Goal: Task Accomplishment & Management: Manage account settings

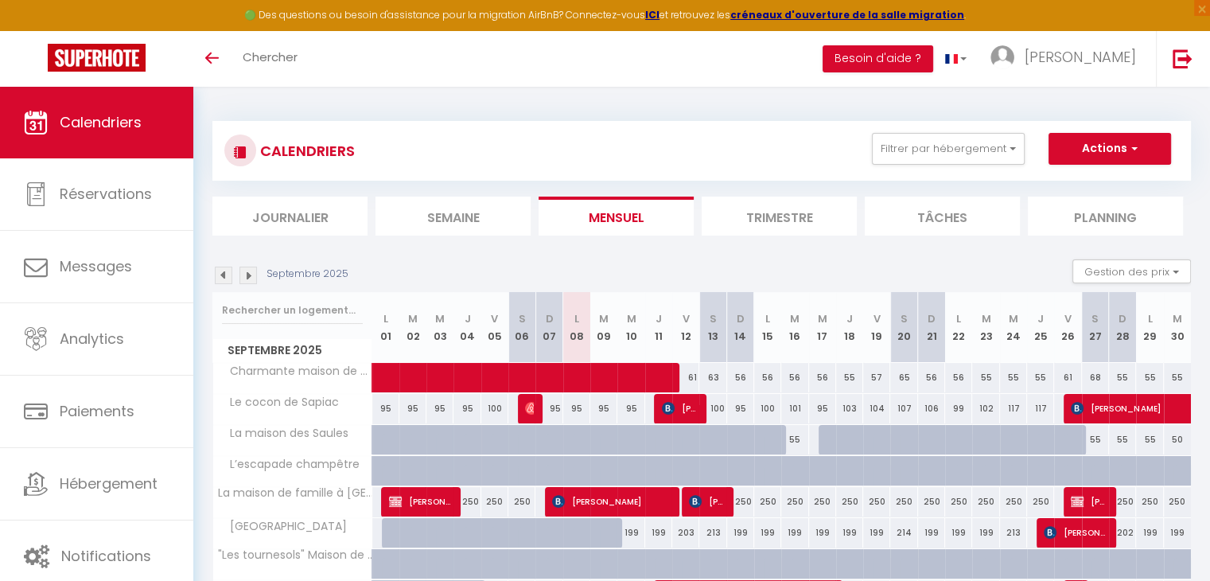
click at [642, 100] on div "CALENDRIERS Filtrer par hébergement Tous L’escapade champêtre « Le Montdou’gîte…" at bounding box center [701, 537] width 1017 height 901
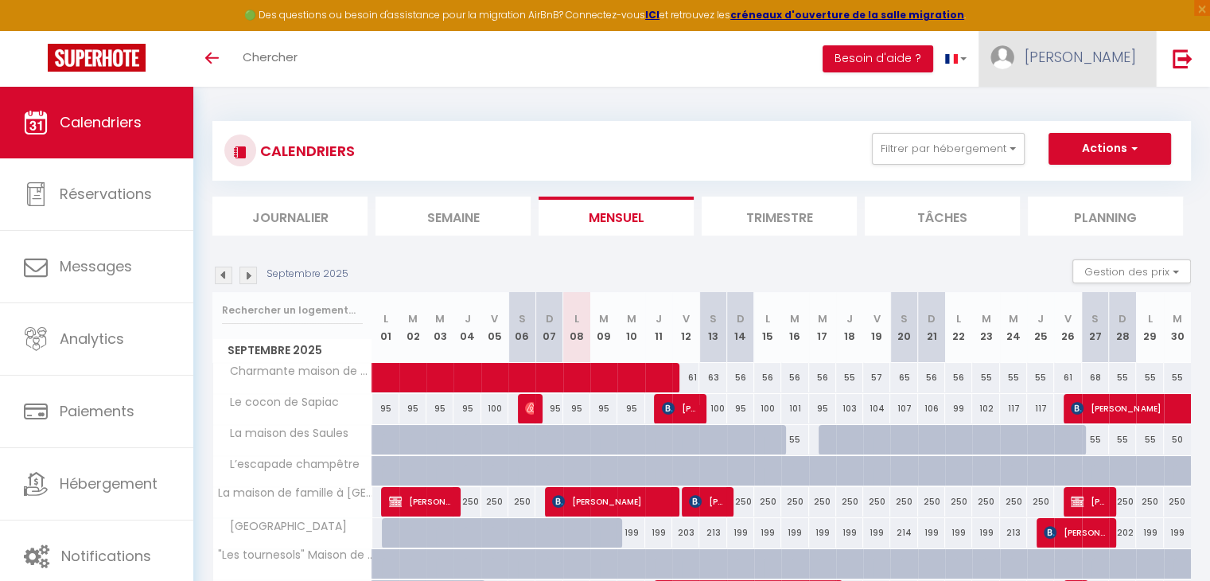
click at [1088, 60] on link "[PERSON_NAME]" at bounding box center [1067, 59] width 177 height 56
click at [1072, 141] on link "Équipe" at bounding box center [1092, 139] width 118 height 27
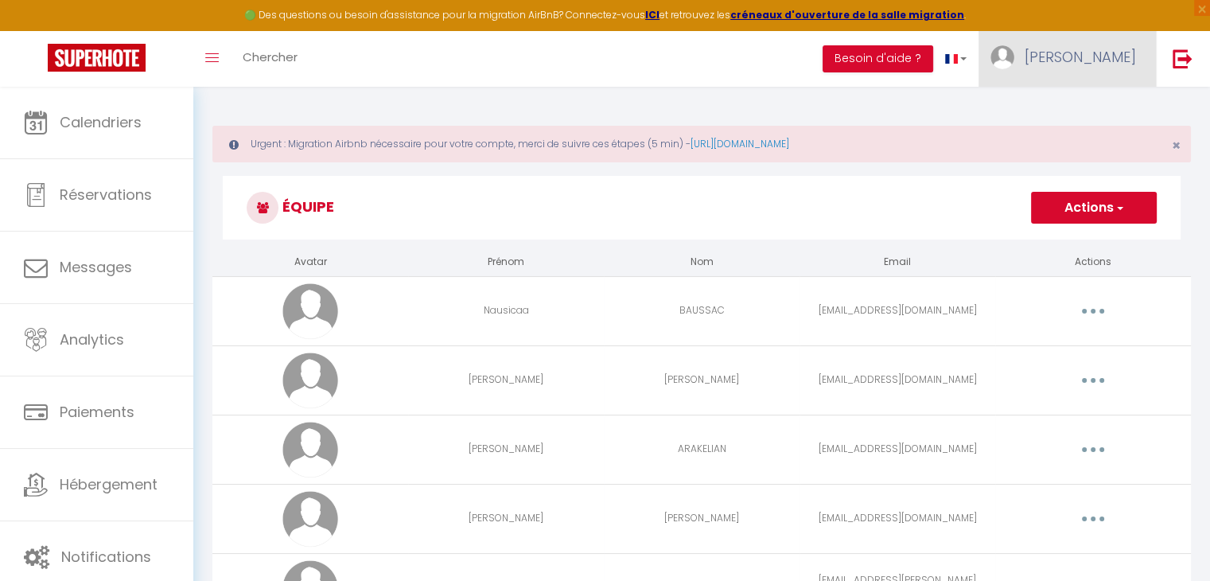
click at [1108, 58] on span "[PERSON_NAME]" at bounding box center [1080, 57] width 111 height 20
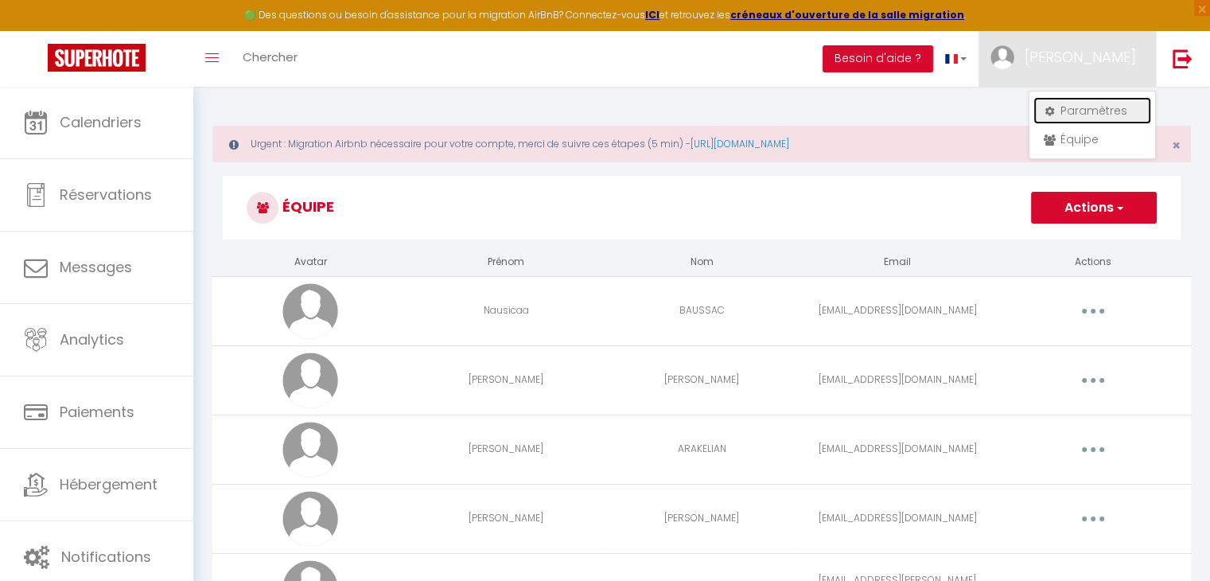
click at [1087, 107] on link "Paramètres" at bounding box center [1092, 110] width 118 height 27
select select "fr"
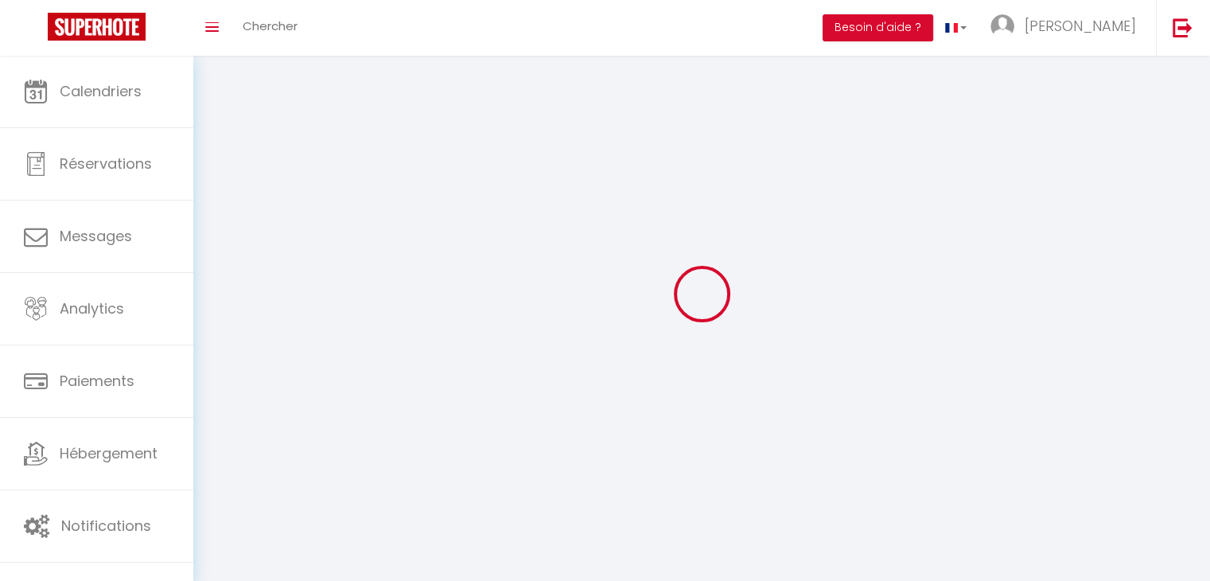
type input "[PERSON_NAME]"
type input "MATALY"
type input "0665199309"
type input "[STREET_ADDRESS][PERSON_NAME]"
type input "82000"
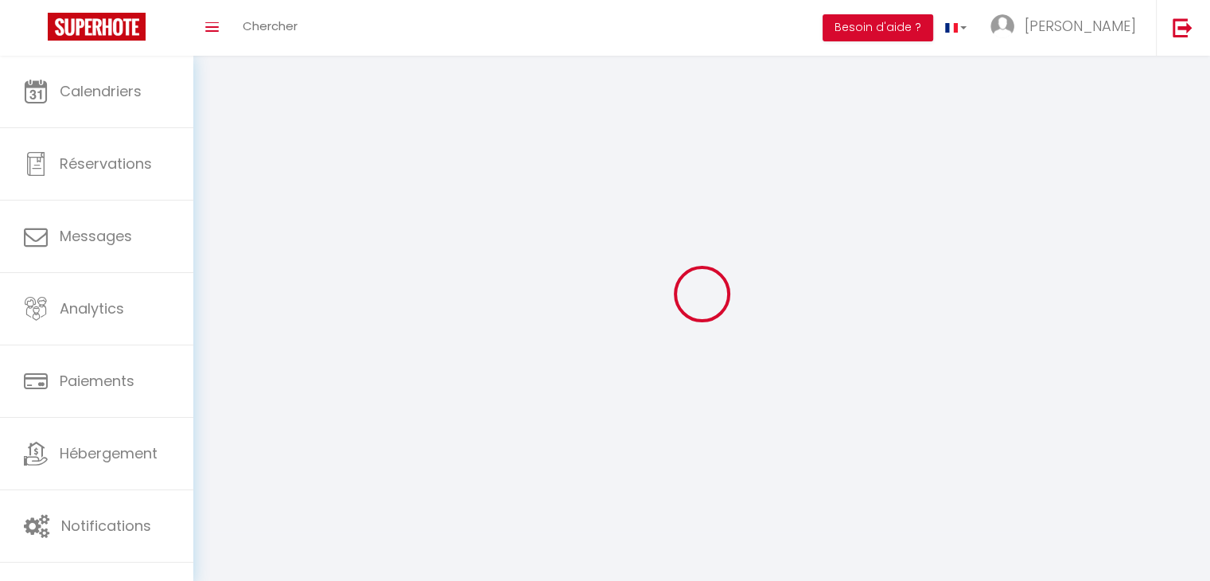
type input "[GEOGRAPHIC_DATA]"
select select "28"
type input "fg8HeyJ6lqwEP9uulVczABSbY"
type input "go6Eq9gtcupiDgYeIZFicinF5"
type input "[URL][DOMAIN_NAME]"
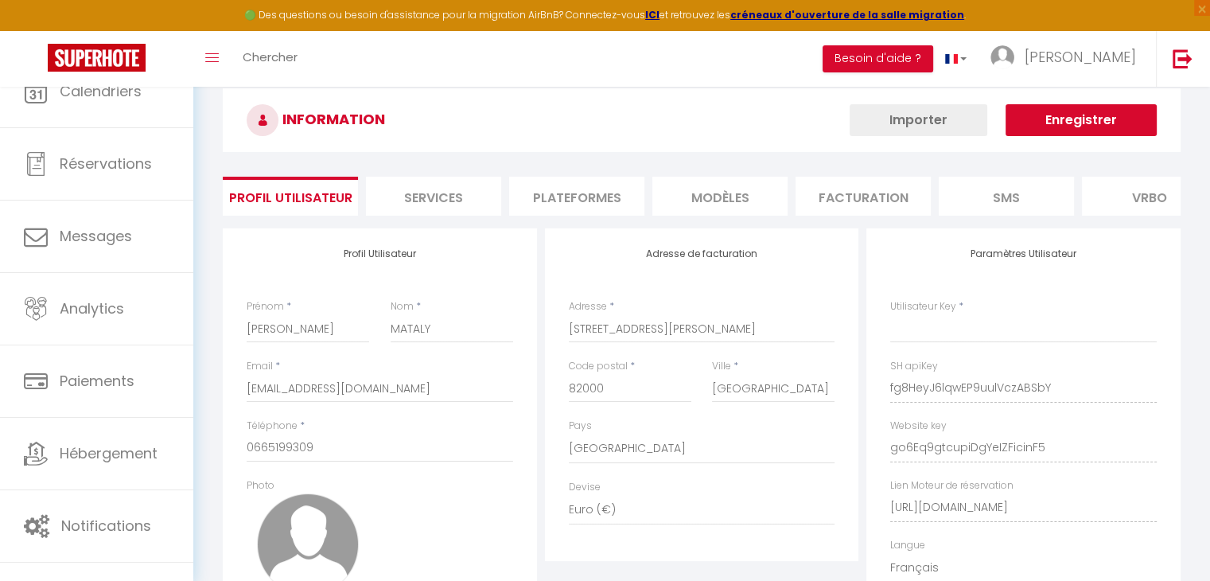
select select "fr"
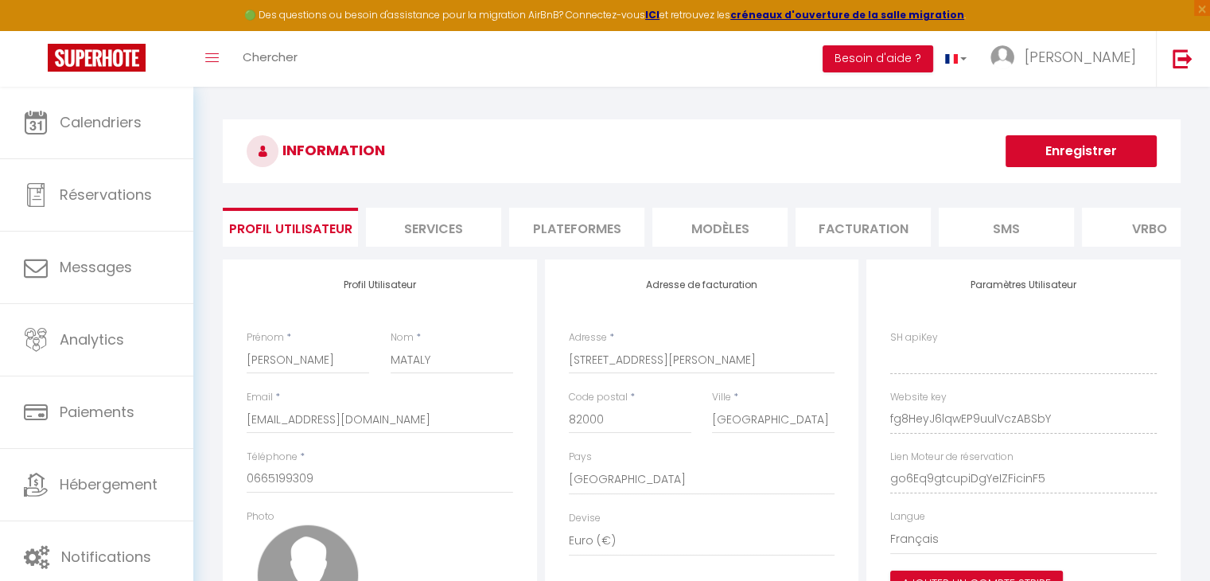
type input "fg8HeyJ6lqwEP9uulVczABSbY"
type input "go6Eq9gtcupiDgYeIZFicinF5"
type input "[URL][DOMAIN_NAME]"
click at [608, 226] on li "Plateformes" at bounding box center [576, 227] width 135 height 39
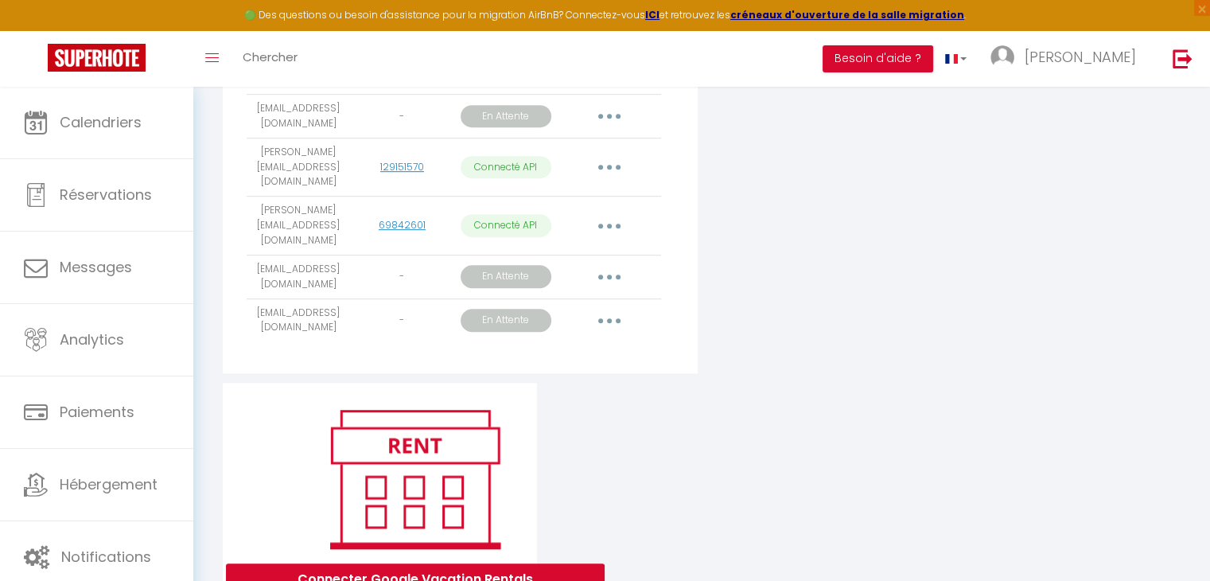
scroll to position [941, 0]
